Goal: Task Accomplishment & Management: Manage account settings

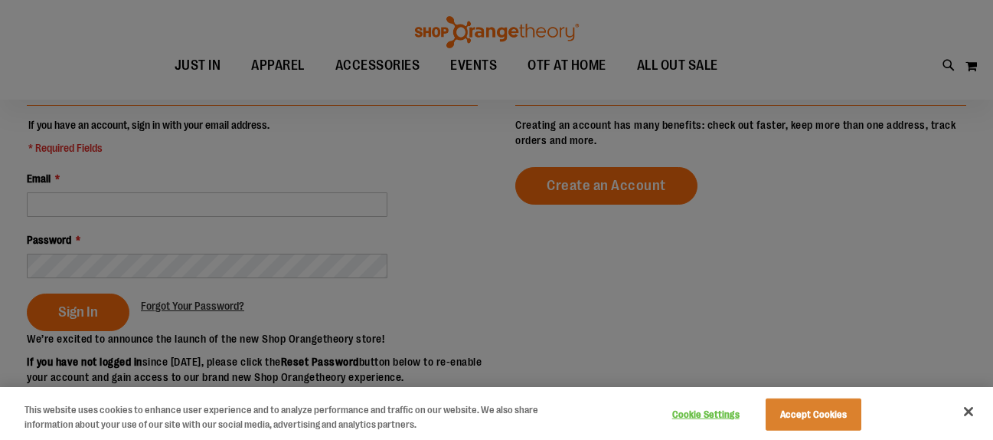
scroll to position [149, 0]
drag, startPoint x: 284, startPoint y: 265, endPoint x: 244, endPoint y: 262, distance: 40.7
click at [283, 265] on div at bounding box center [496, 220] width 993 height 440
click at [973, 414] on button "Close" at bounding box center [969, 411] width 34 height 34
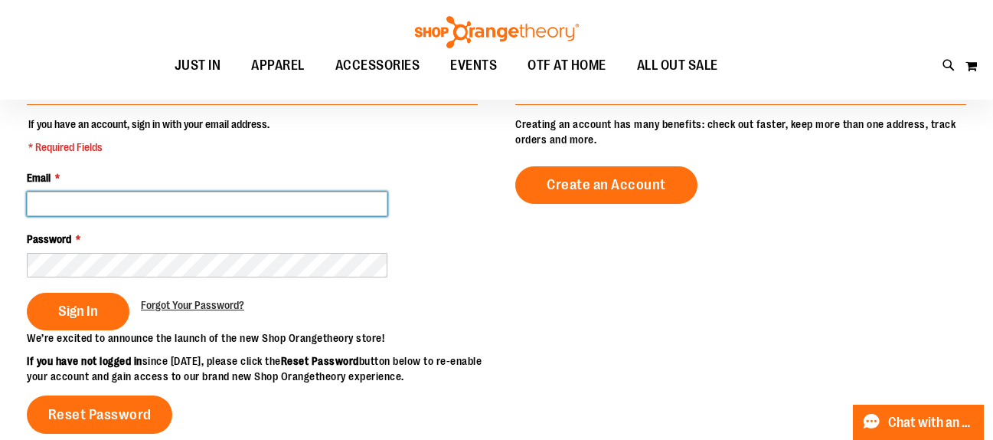
click at [235, 210] on input "Email *" at bounding box center [207, 203] width 361 height 25
type input "**********"
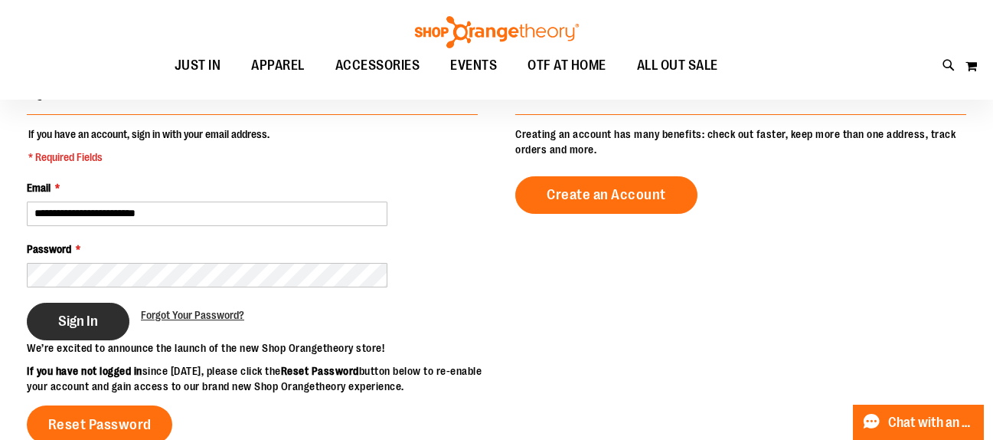
click at [74, 309] on button "Sign In" at bounding box center [78, 322] width 103 height 38
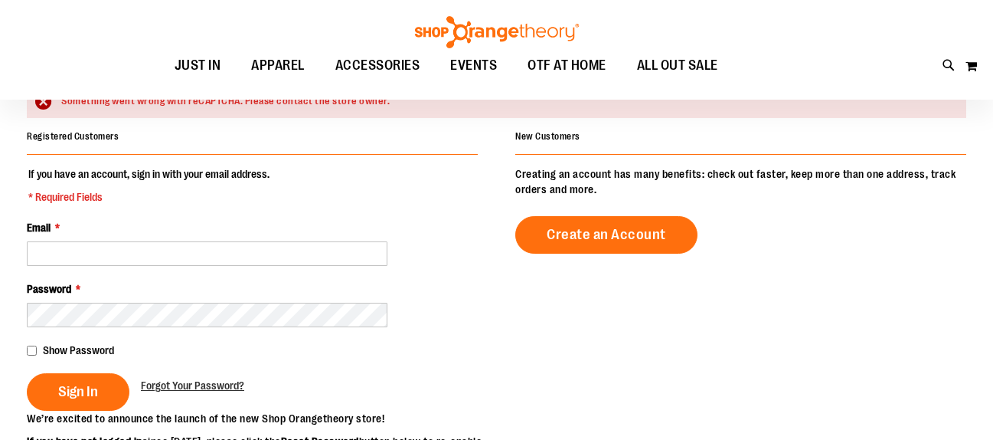
scroll to position [142, 0]
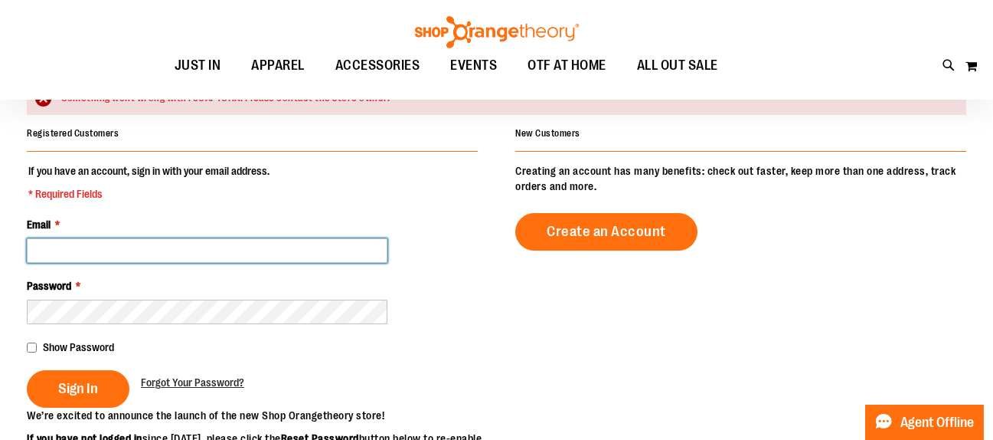
click at [159, 259] on input "Email *" at bounding box center [207, 250] width 361 height 25
type input "**********"
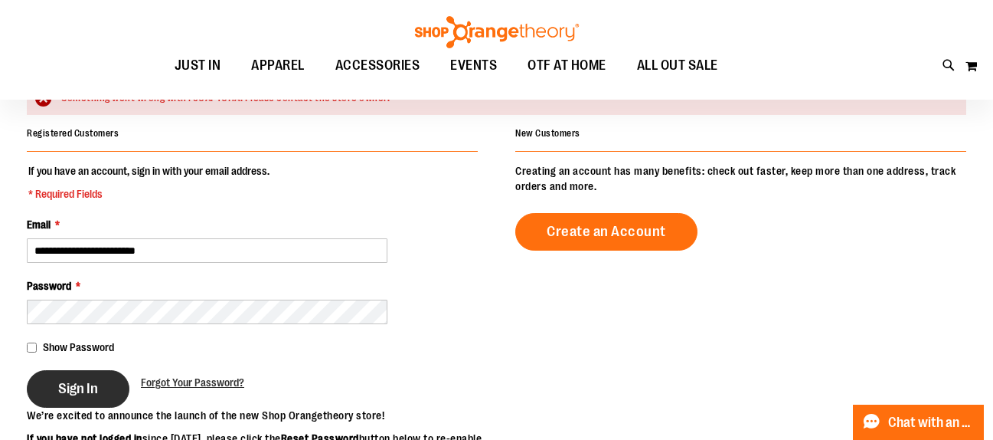
click at [104, 385] on button "Sign In" at bounding box center [78, 389] width 103 height 38
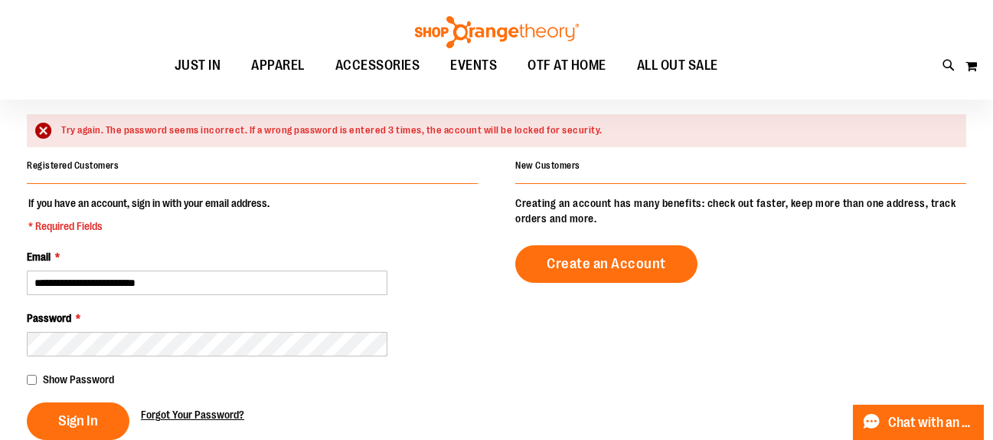
scroll to position [139, 0]
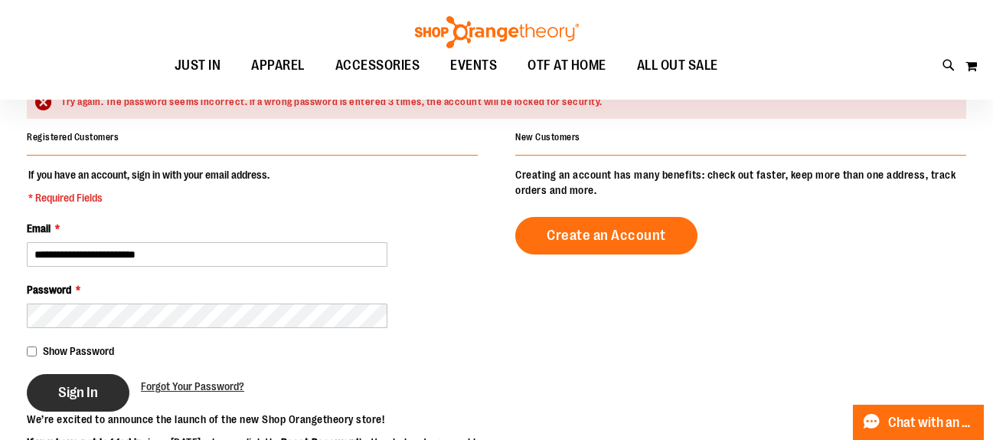
click at [74, 392] on span "Sign In" at bounding box center [78, 392] width 40 height 17
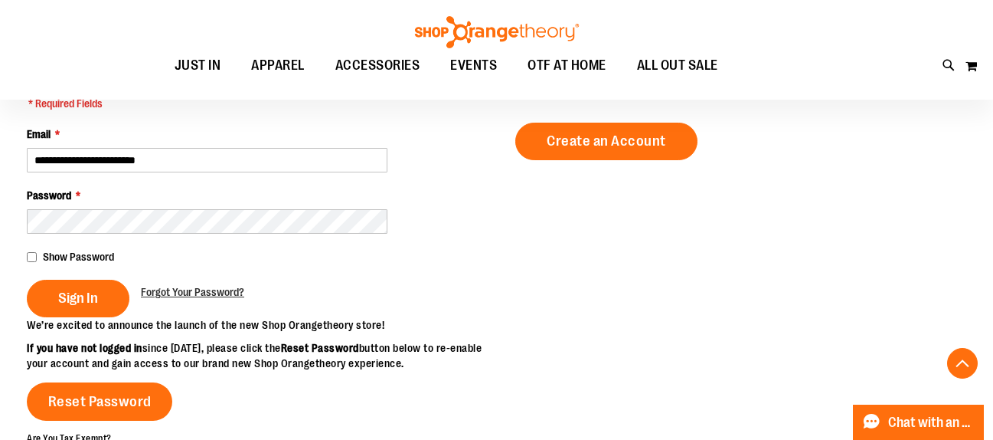
scroll to position [226, 0]
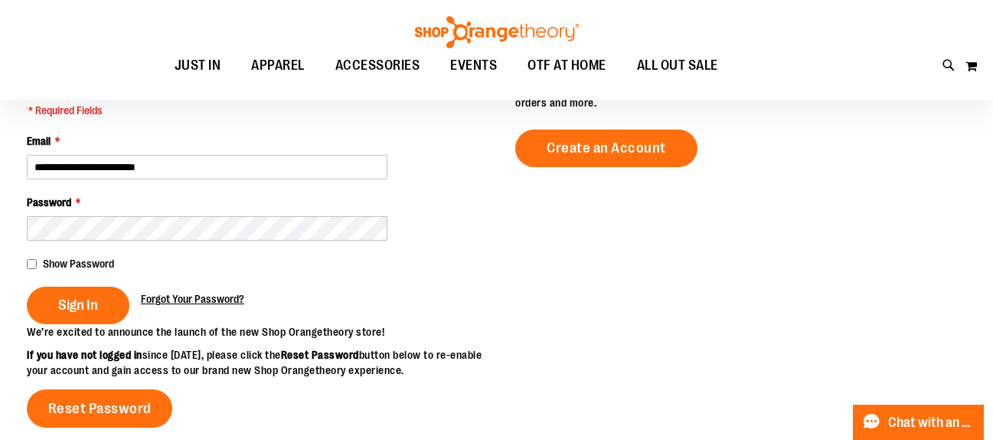
click at [211, 299] on span "Forgot Your Password?" at bounding box center [192, 299] width 103 height 12
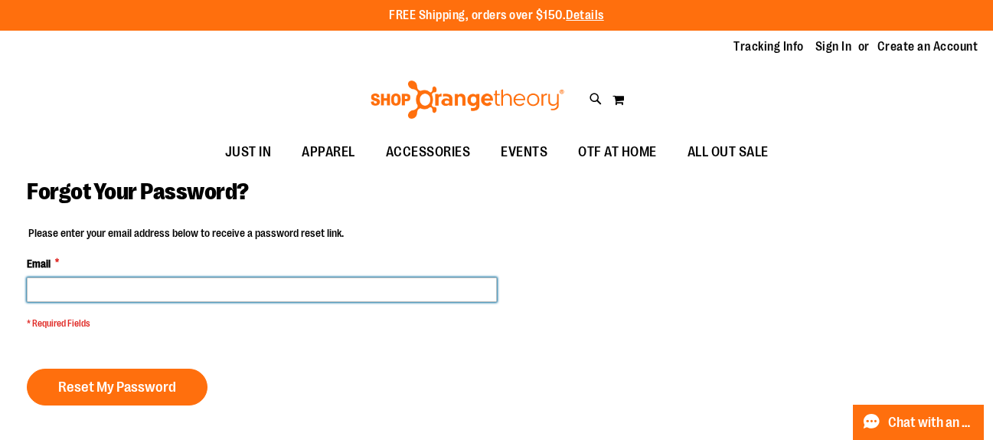
click at [232, 287] on input "Email *" at bounding box center [262, 289] width 470 height 25
type input "**********"
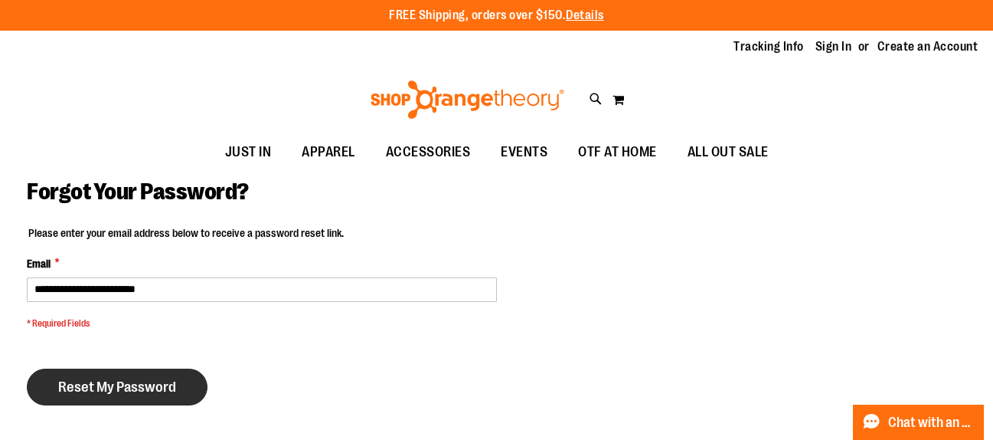
drag, startPoint x: 126, startPoint y: 385, endPoint x: 139, endPoint y: 379, distance: 15.1
click at [126, 385] on span "Reset My Password" at bounding box center [117, 386] width 118 height 17
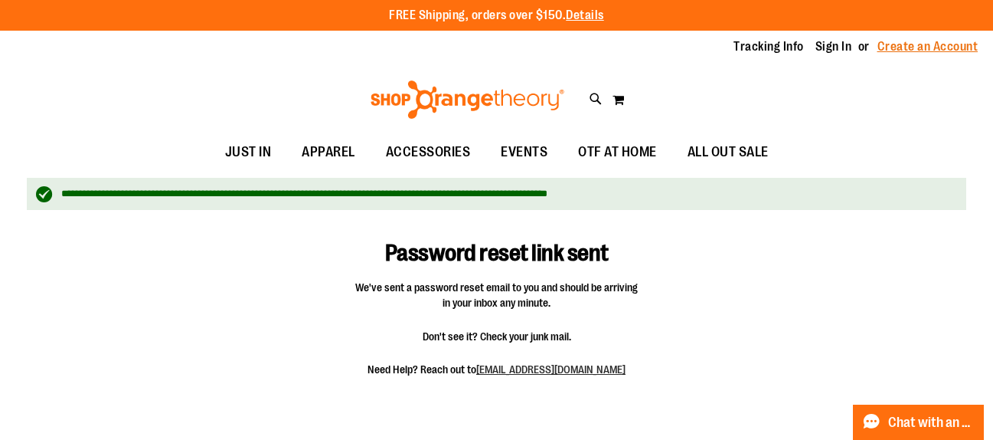
click at [896, 46] on link "Create an Account" at bounding box center [928, 46] width 101 height 17
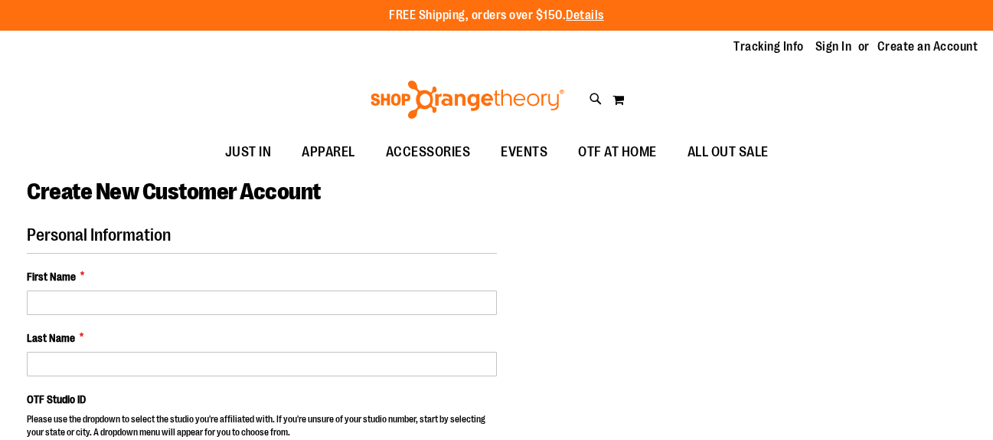
select select "***"
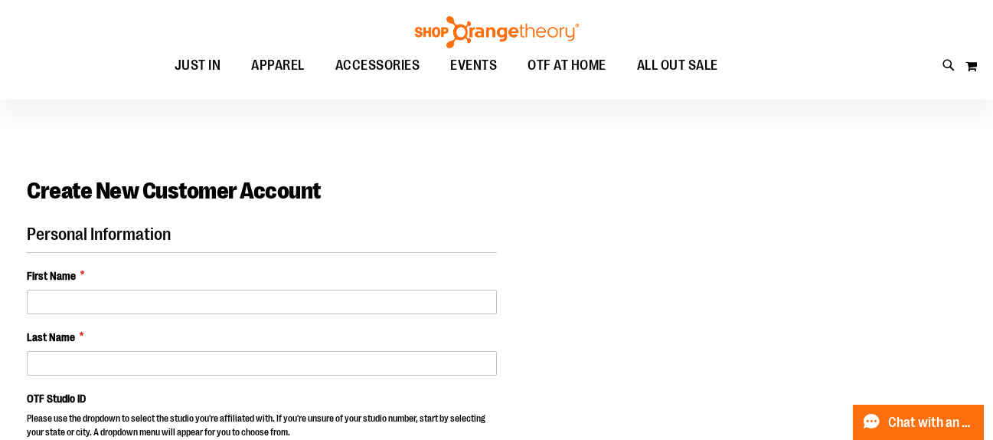
scroll to position [3, 0]
